Goal: Task Accomplishment & Management: Complete application form

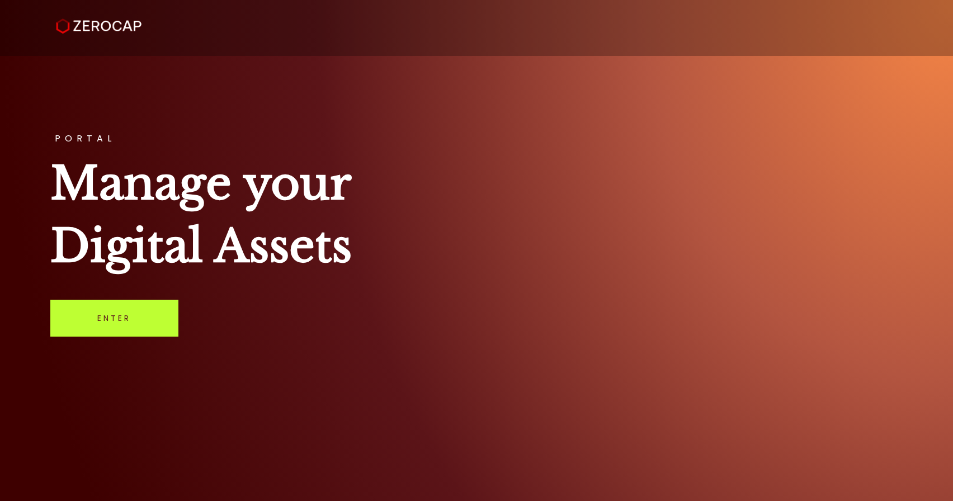
click at [115, 322] on link "Enter" at bounding box center [114, 318] width 128 height 37
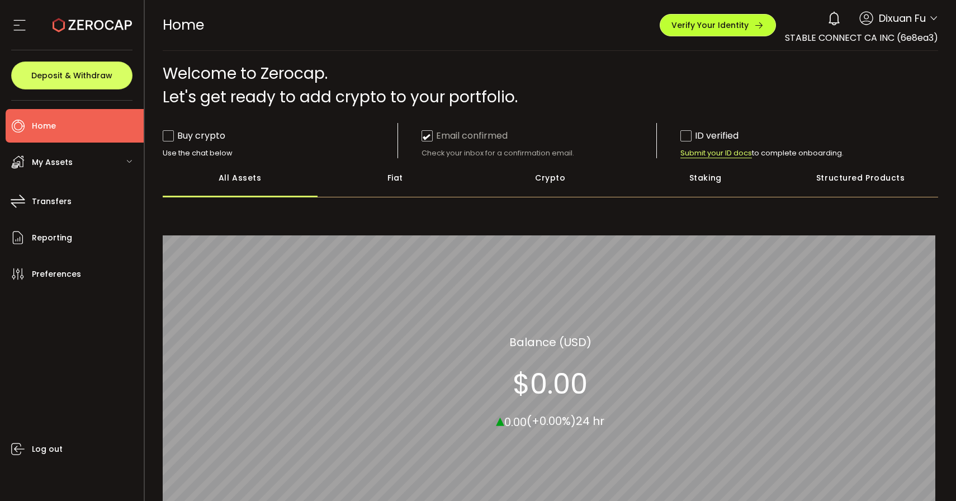
click at [689, 16] on button "Verify Your Identity" at bounding box center [718, 25] width 116 height 22
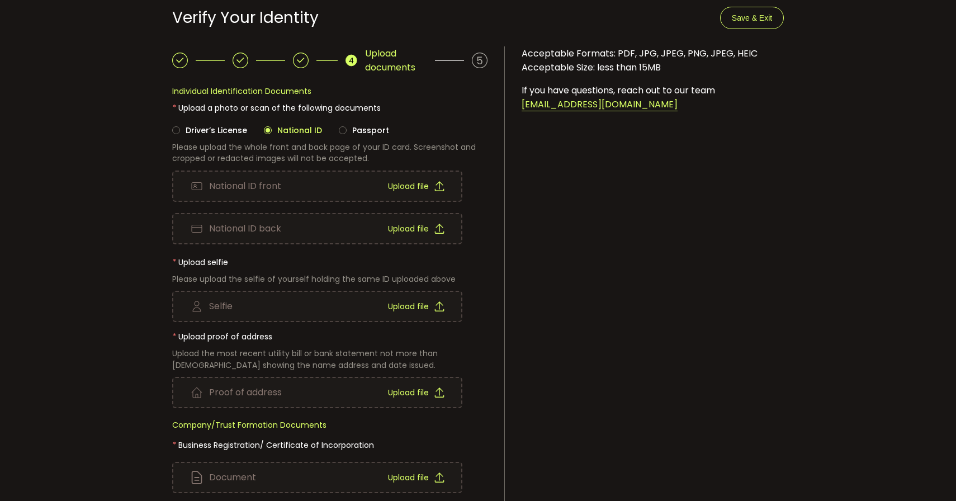
scroll to position [75, 0]
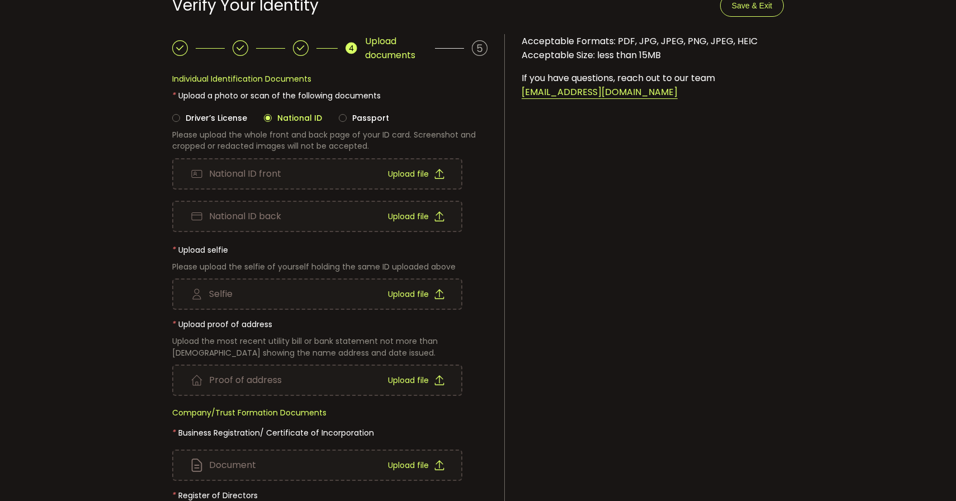
click at [239, 45] on icon at bounding box center [241, 48] width 16 height 16
click at [186, 53] on icon at bounding box center [180, 48] width 16 height 16
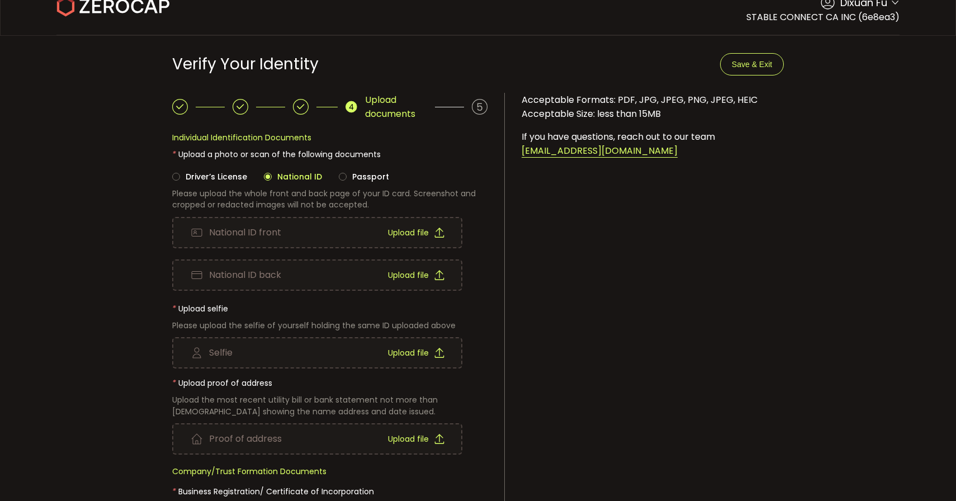
scroll to position [0, 0]
